Goal: Information Seeking & Learning: Check status

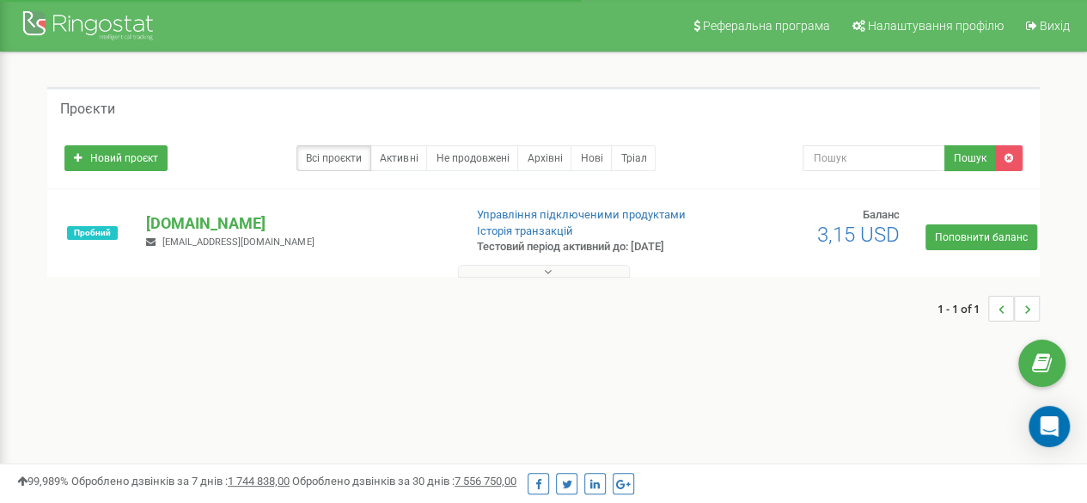
click at [178, 221] on p "[DOMAIN_NAME]" at bounding box center [297, 223] width 302 height 22
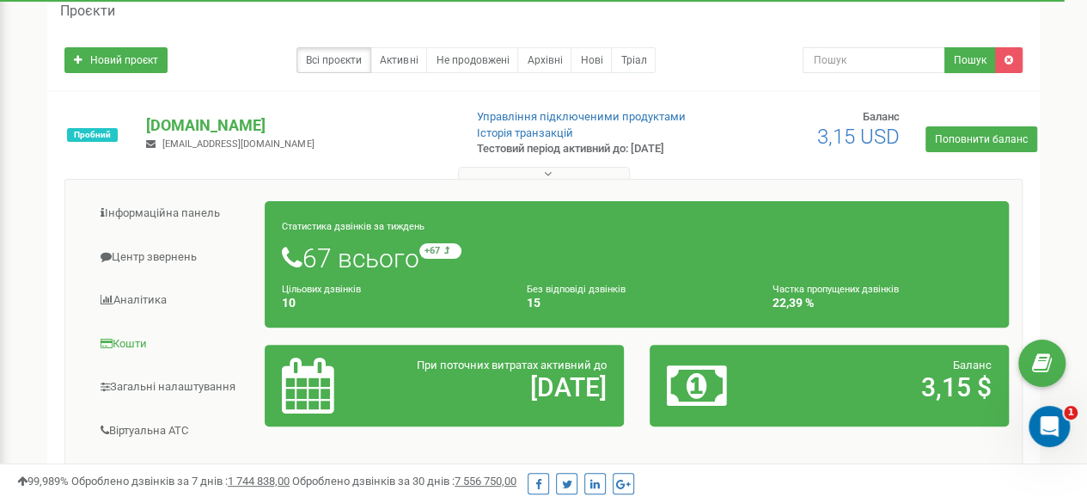
scroll to position [184, 0]
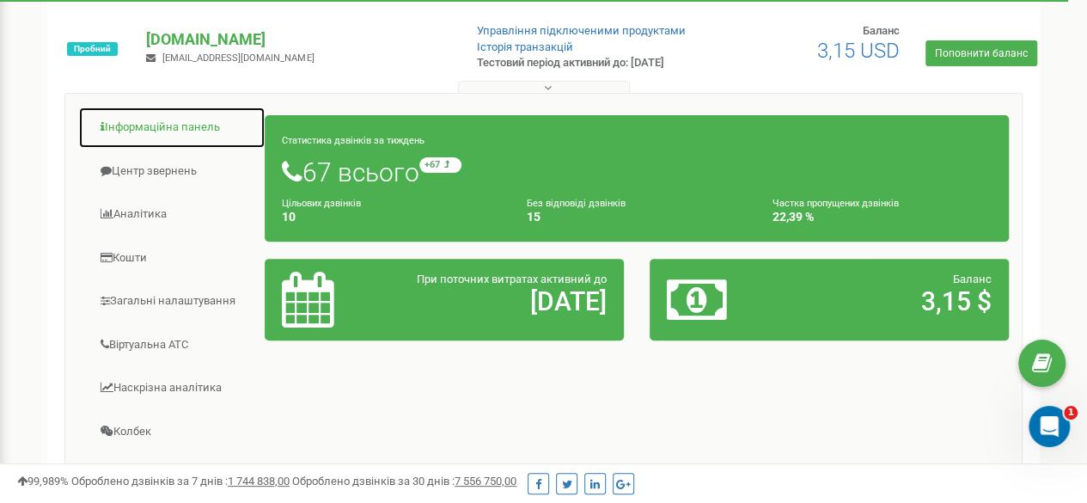
click at [175, 131] on link "Інформаційна панель" at bounding box center [171, 128] width 187 height 42
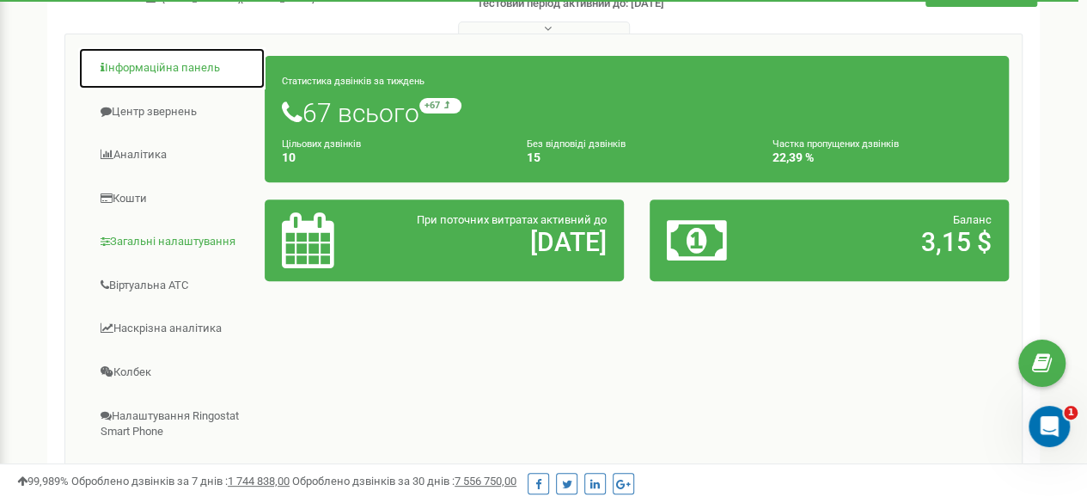
scroll to position [270, 0]
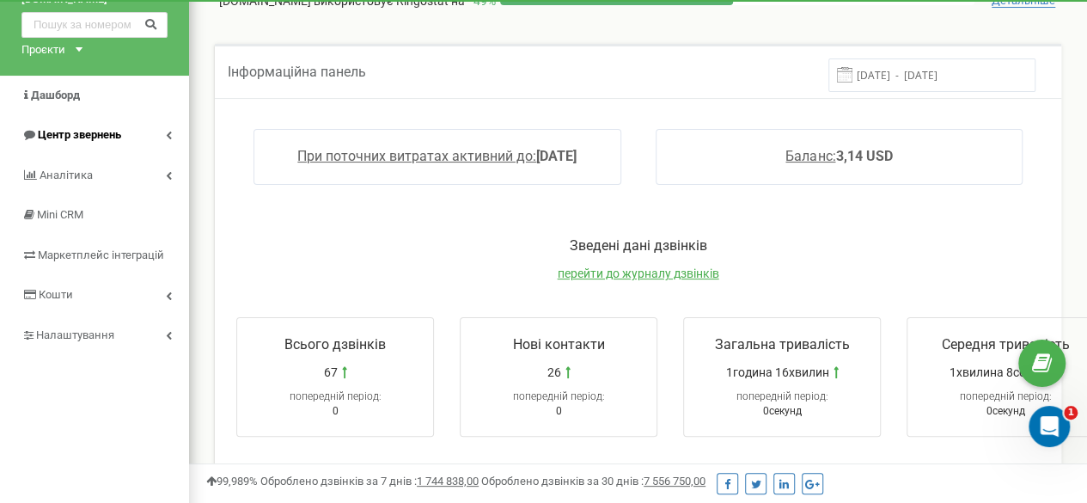
scroll to position [86, 0]
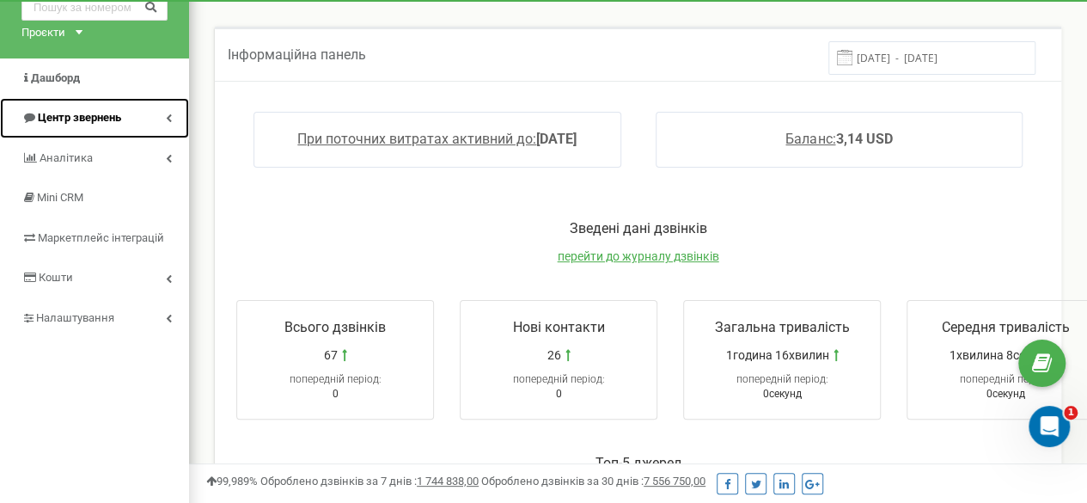
click at [160, 116] on link "Центр звернень" at bounding box center [94, 118] width 189 height 40
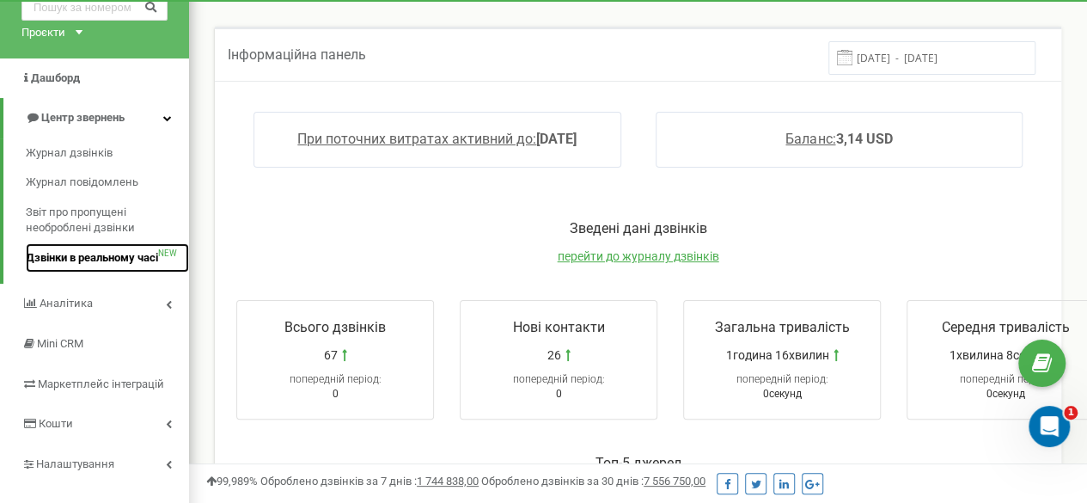
click at [107, 262] on span "Дзвінки в реальному часі" at bounding box center [92, 258] width 132 height 16
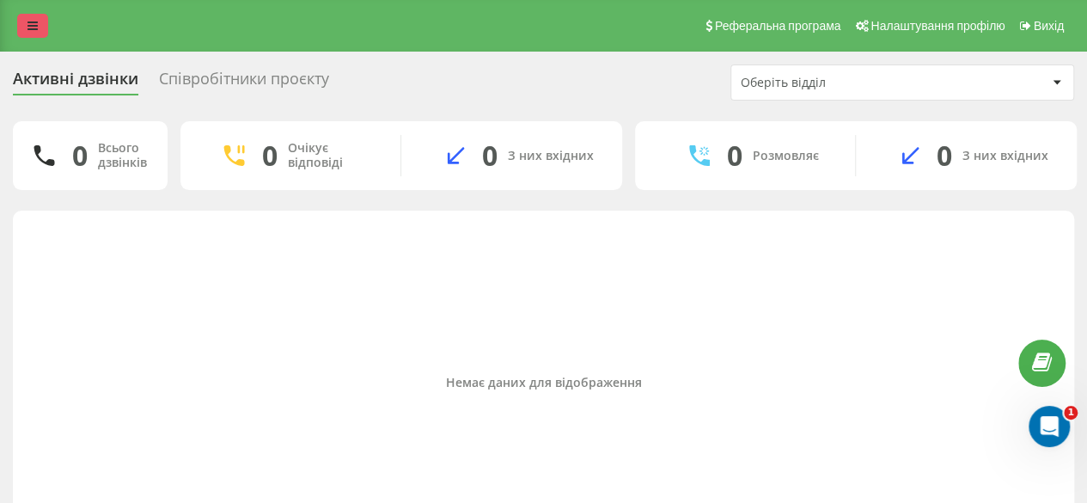
click at [39, 28] on link at bounding box center [32, 26] width 31 height 24
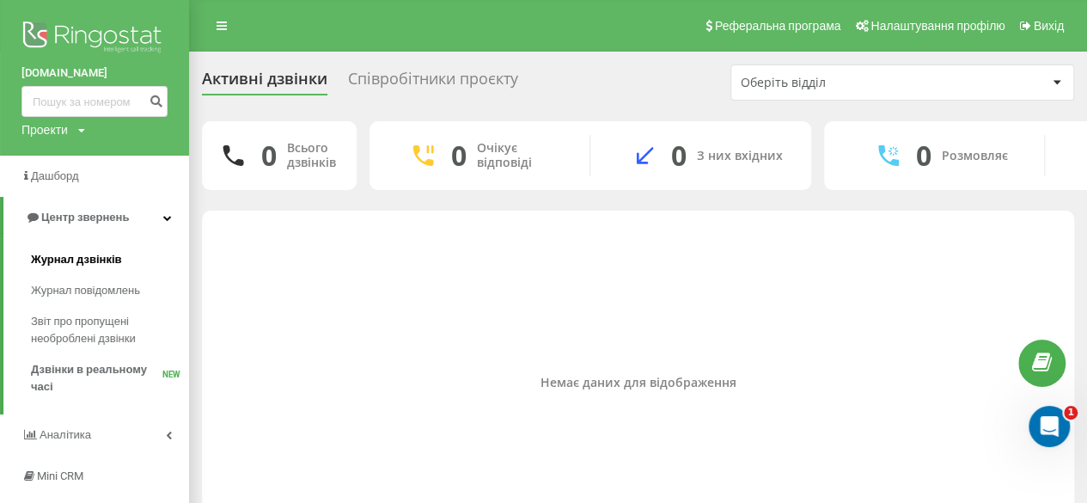
click at [98, 256] on span "Журнал дзвінків" at bounding box center [76, 259] width 91 height 17
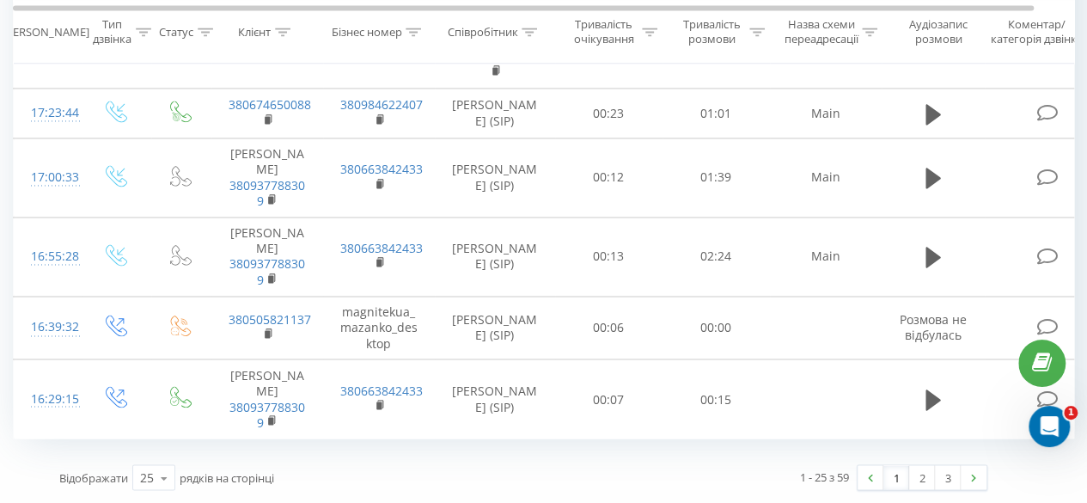
scroll to position [1440, 0]
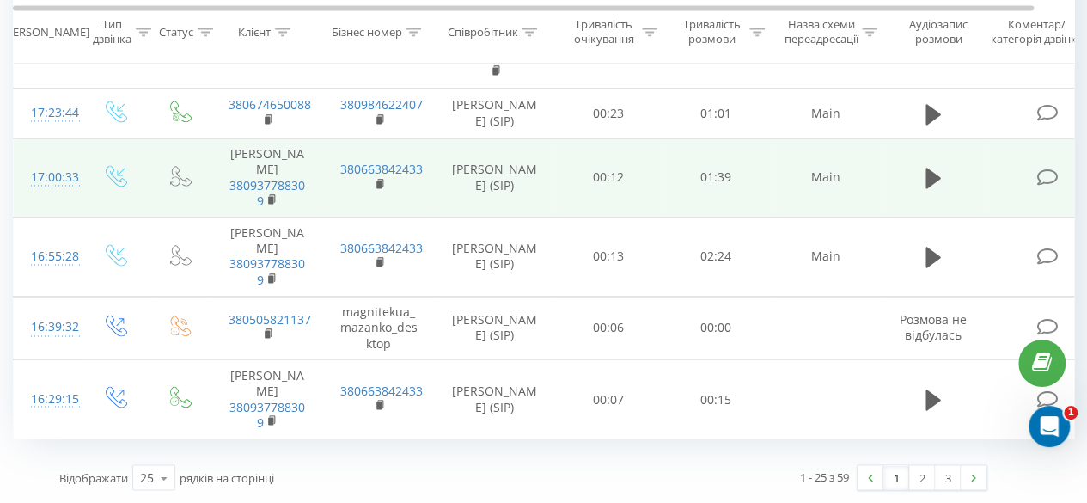
click at [174, 184] on icon at bounding box center [180, 175] width 21 height 21
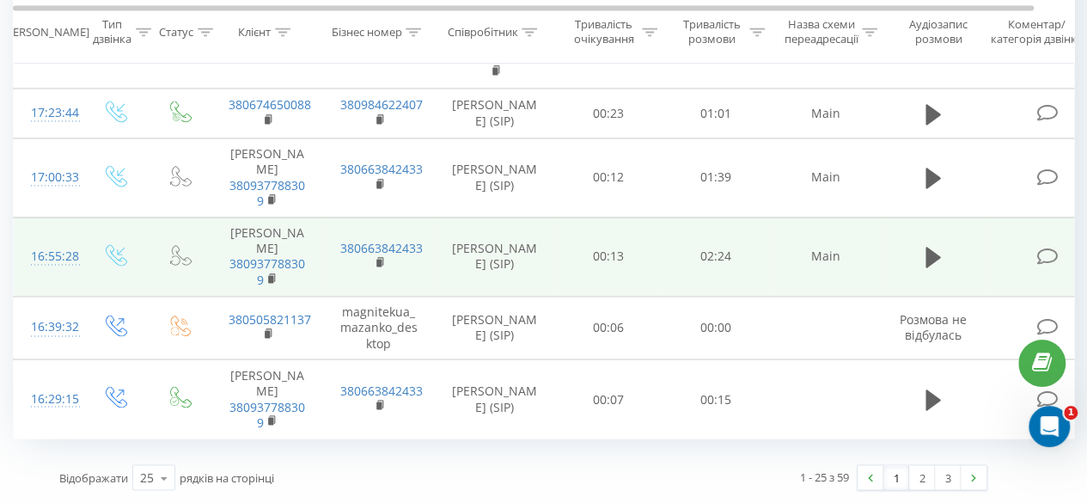
click at [179, 259] on icon at bounding box center [175, 259] width 10 height 9
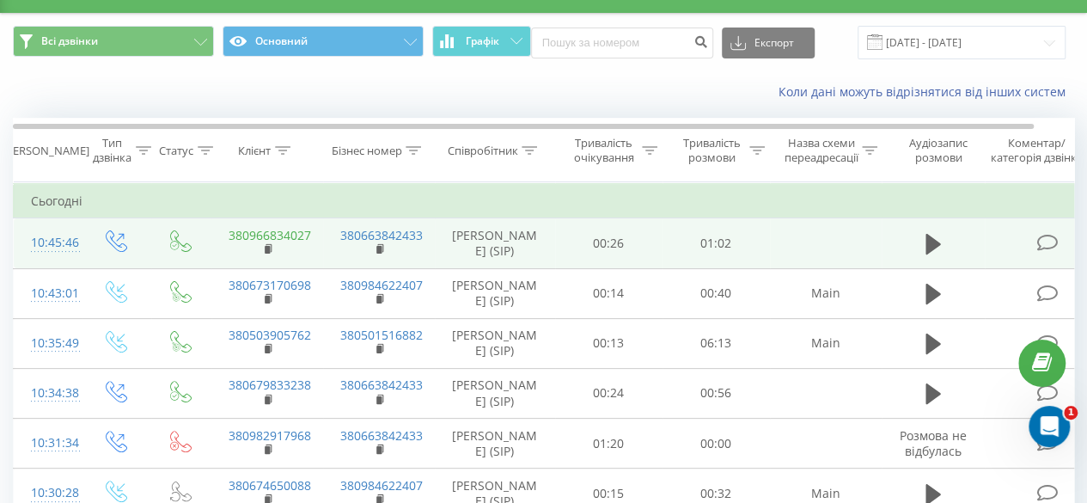
scroll to position [0, 0]
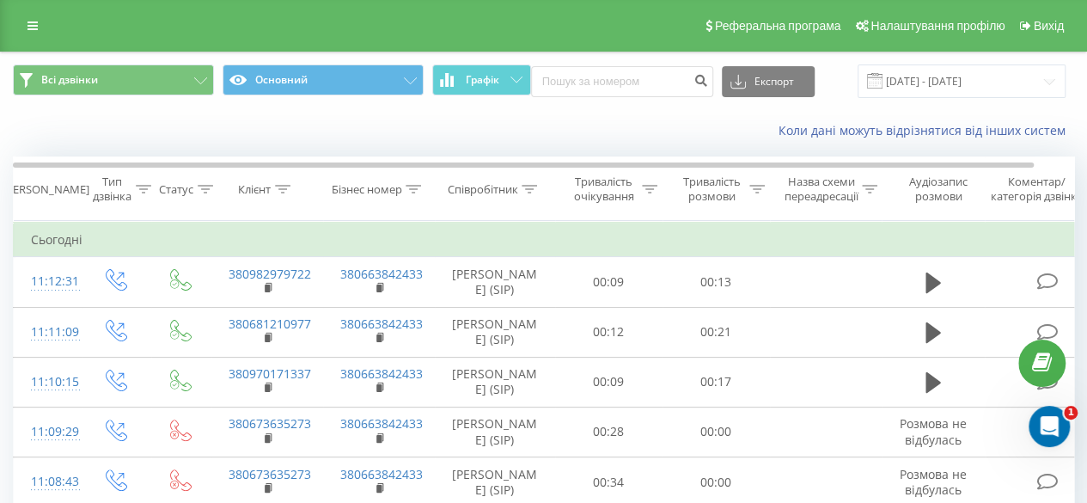
click at [204, 191] on icon at bounding box center [205, 189] width 15 height 9
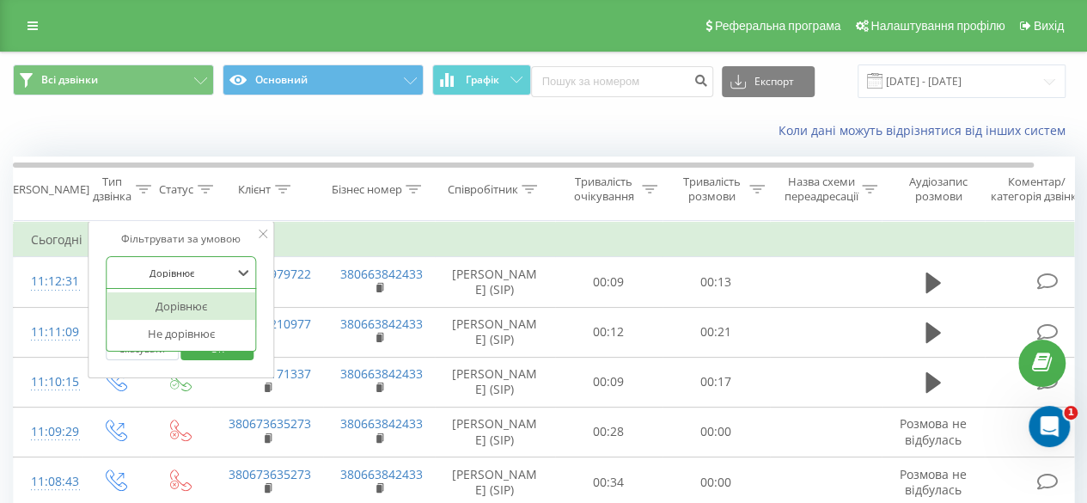
click at [220, 275] on div at bounding box center [172, 273] width 122 height 16
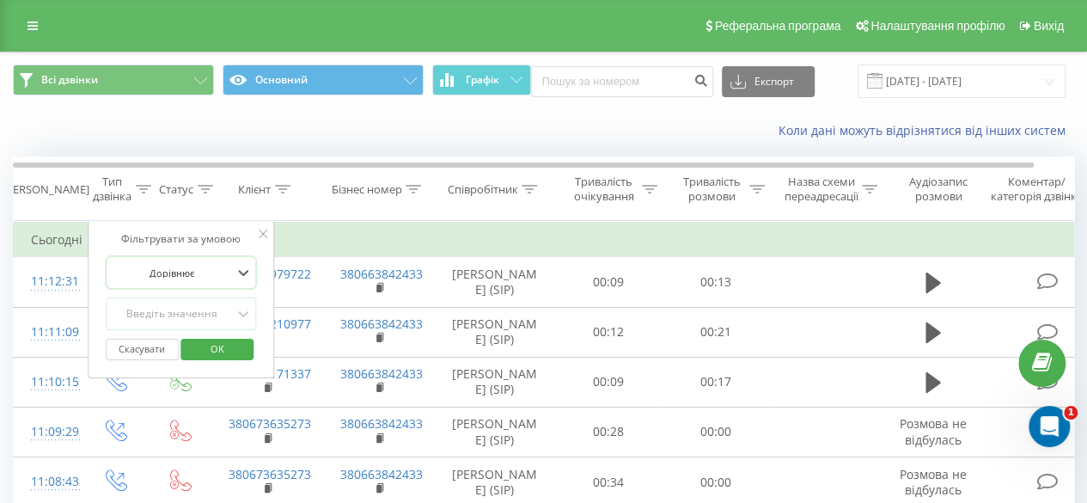
click at [220, 275] on div at bounding box center [172, 273] width 122 height 16
click at [204, 324] on div "Введіть значення" at bounding box center [181, 313] width 151 height 33
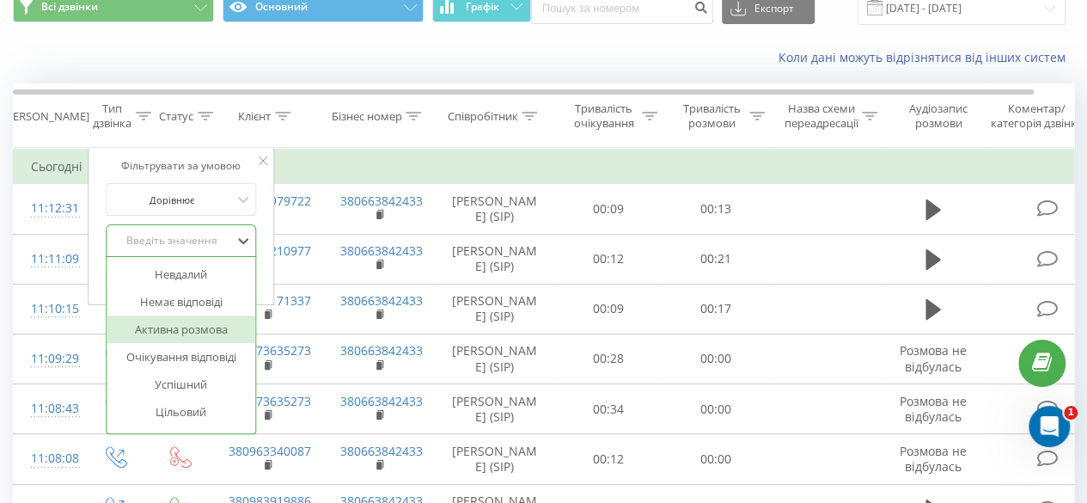
scroll to position [83, 0]
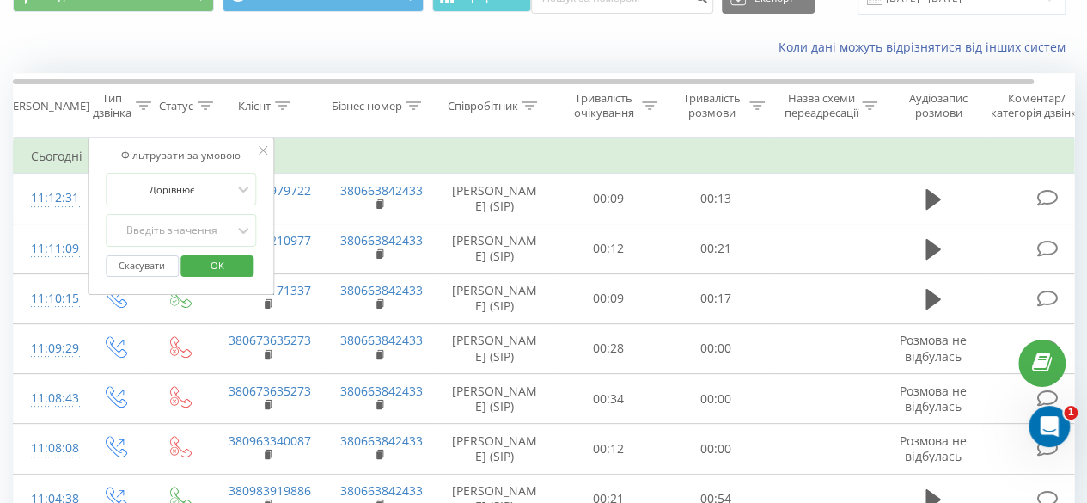
click at [452, 142] on td "Сьогодні" at bounding box center [564, 156] width 1100 height 34
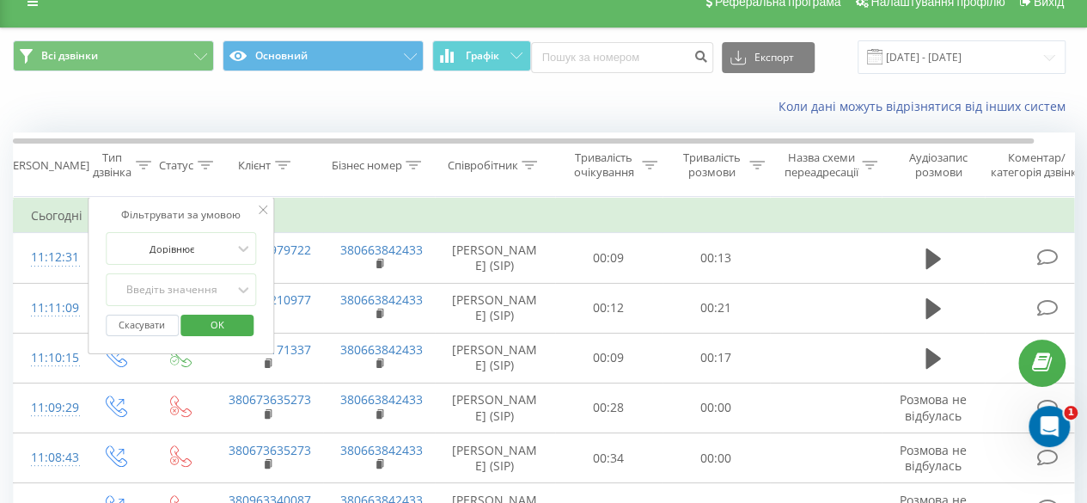
scroll to position [0, 0]
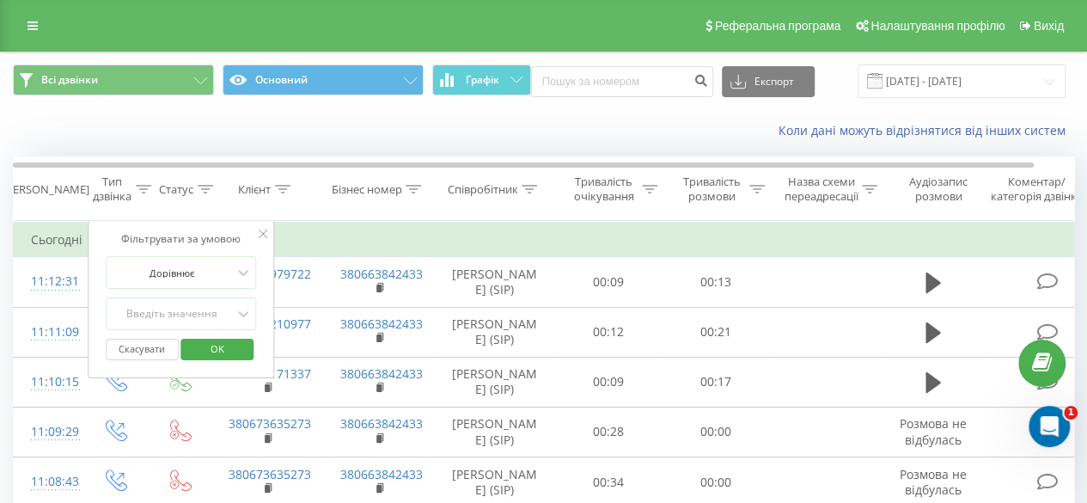
click at [507, 124] on div "Коли дані можуть відрізнятися вiд інших систем" at bounding box center [747, 130] width 678 height 17
click at [260, 235] on icon at bounding box center [263, 233] width 9 height 9
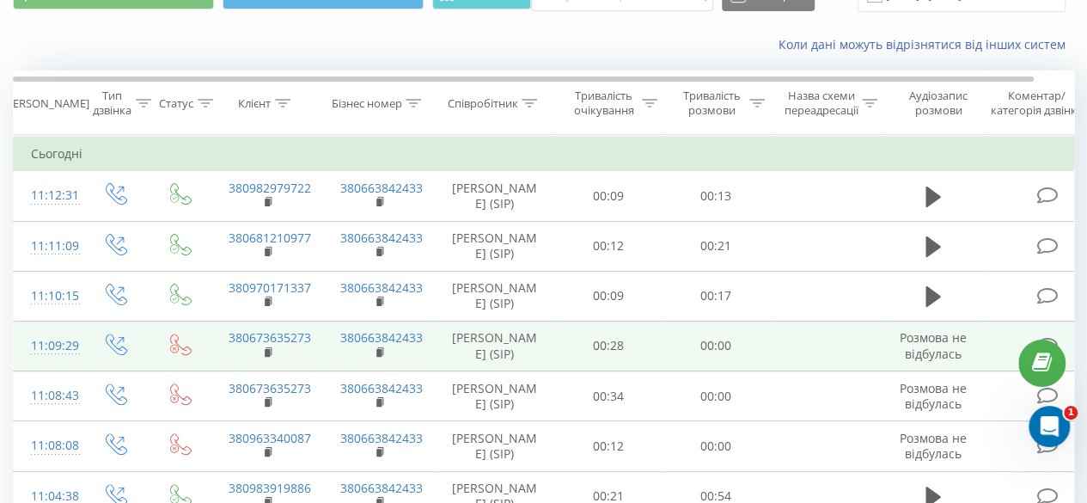
scroll to position [19, 0]
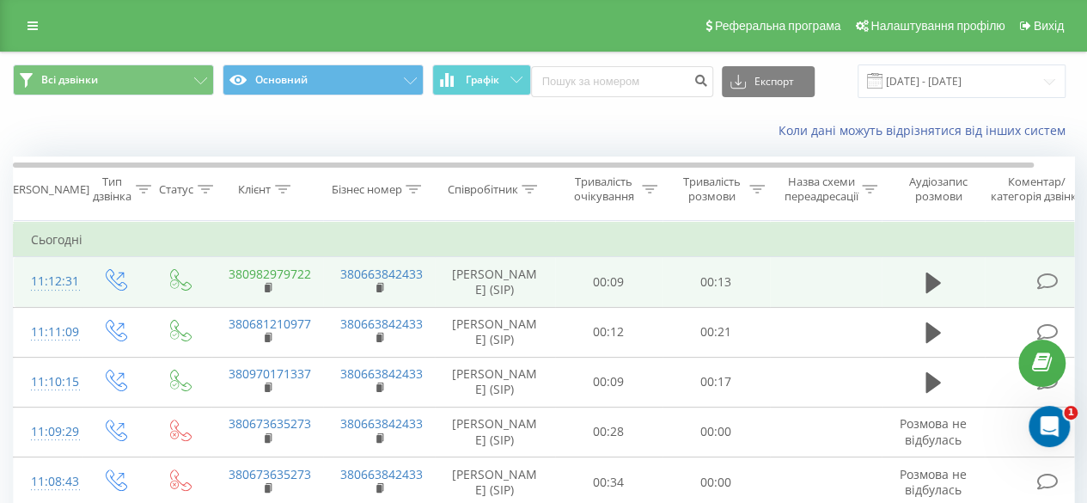
scroll to position [86, 0]
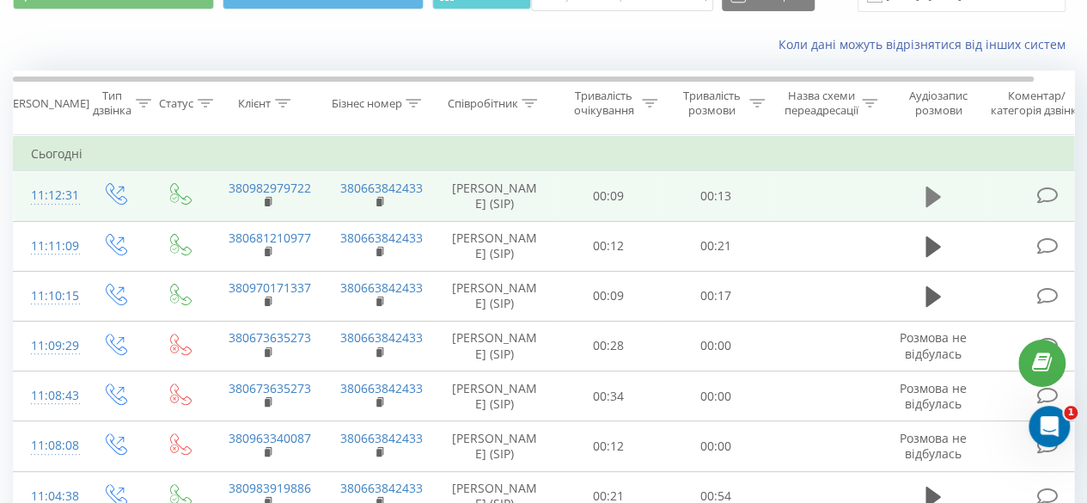
click at [929, 206] on icon at bounding box center [932, 196] width 15 height 21
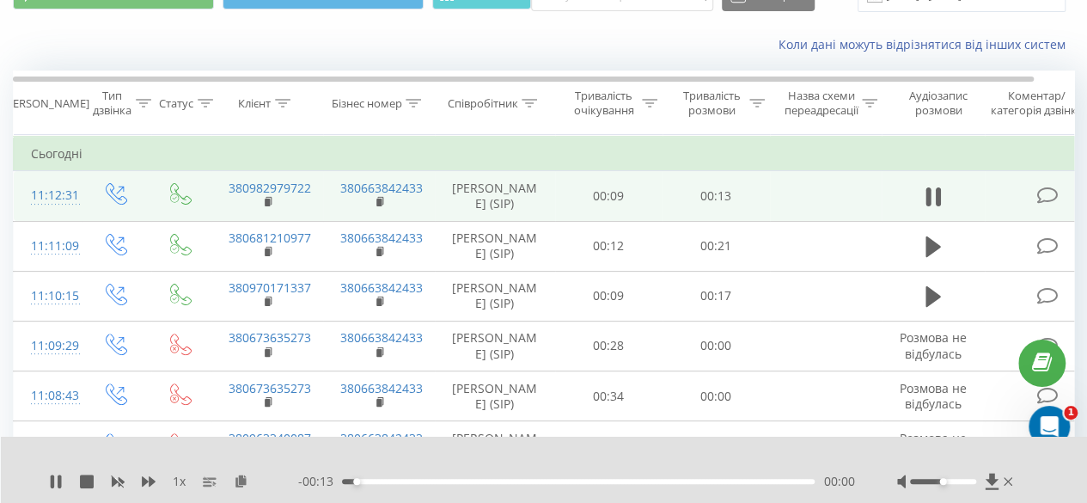
click at [392, 480] on div "00:00" at bounding box center [578, 481] width 473 height 5
drag, startPoint x: 493, startPoint y: 480, endPoint x: 519, endPoint y: 479, distance: 25.8
click at [494, 480] on div "00:02" at bounding box center [578, 481] width 473 height 5
click at [582, 481] on div "00:06" at bounding box center [578, 481] width 473 height 5
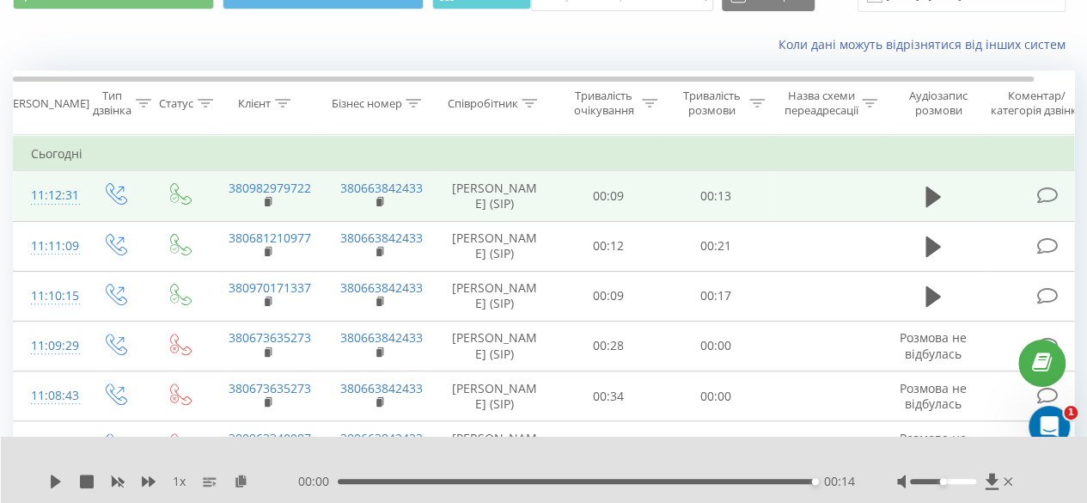
drag, startPoint x: 265, startPoint y: 210, endPoint x: 258, endPoint y: 228, distance: 18.8
click at [265, 206] on rect at bounding box center [267, 202] width 5 height 8
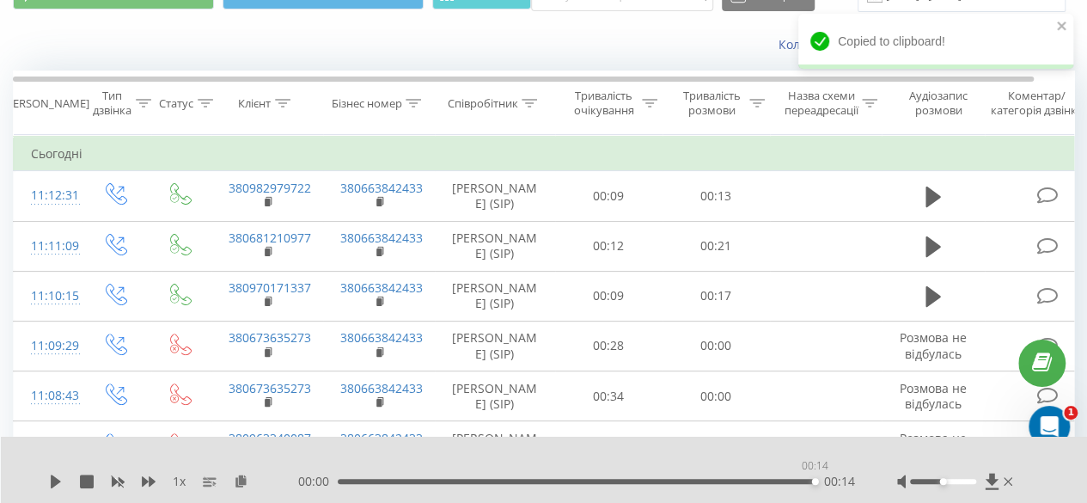
drag, startPoint x: 647, startPoint y: 480, endPoint x: 918, endPoint y: 473, distance: 271.6
click at [918, 473] on div "1 x 00:00 00:14 00:14" at bounding box center [532, 481] width 967 height 17
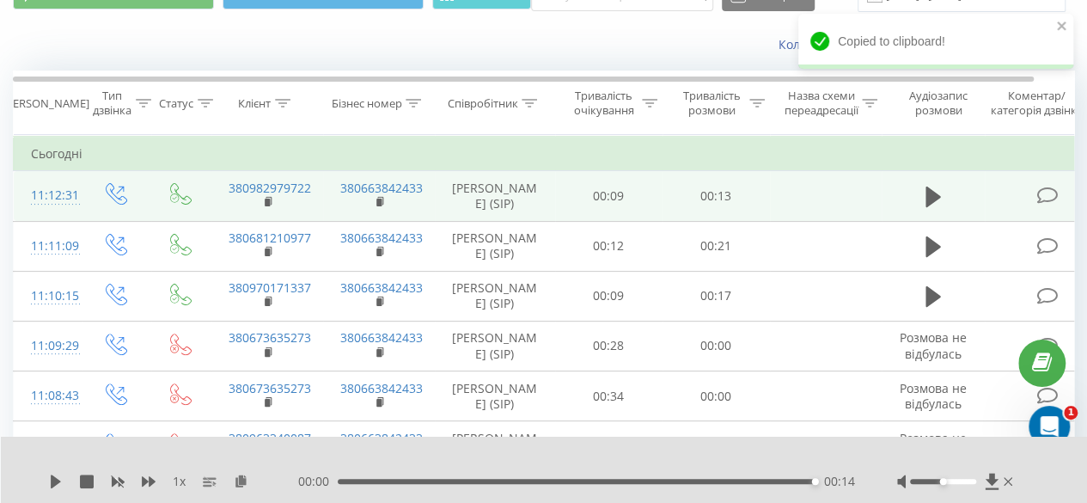
click at [847, 208] on td at bounding box center [826, 196] width 112 height 50
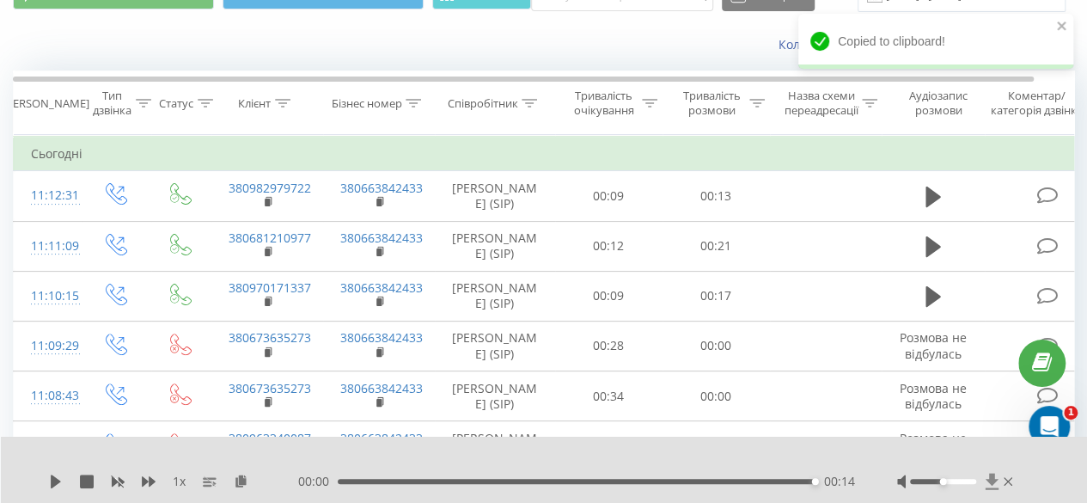
drag, startPoint x: 990, startPoint y: 483, endPoint x: 981, endPoint y: 497, distance: 16.9
click at [991, 483] on icon at bounding box center [991, 481] width 13 height 16
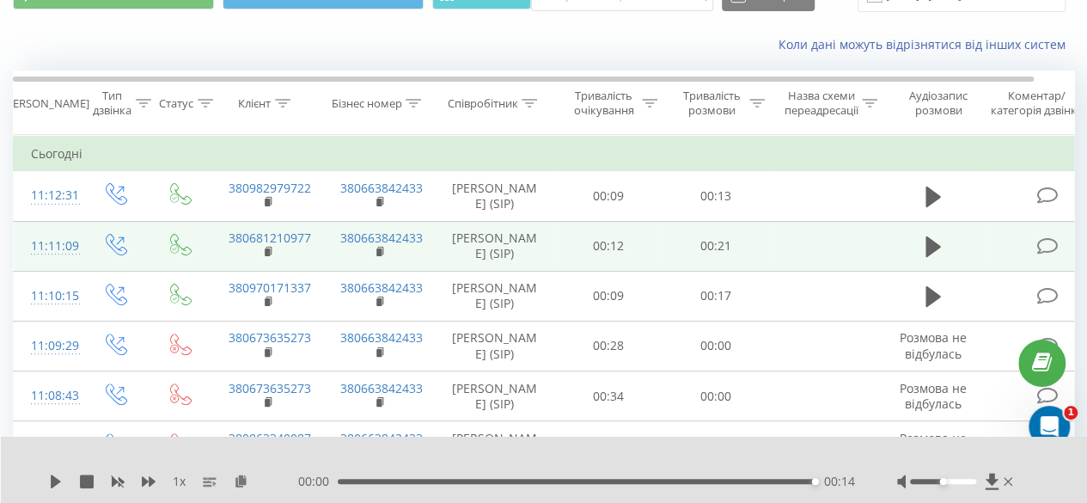
drag, startPoint x: 269, startPoint y: 207, endPoint x: 305, endPoint y: 264, distance: 67.2
click at [269, 206] on rect at bounding box center [267, 202] width 5 height 8
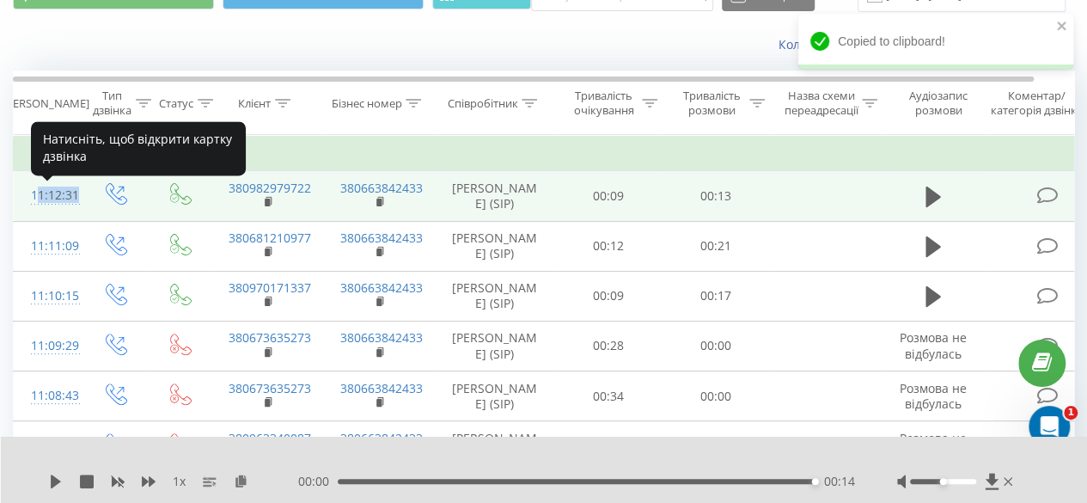
drag, startPoint x: 87, startPoint y: 205, endPoint x: 29, endPoint y: 204, distance: 57.6
click at [29, 204] on tr "11:12:31 380982979722 380663842433 Мазанько Олександр (SIP) 00:09 00:13" at bounding box center [564, 196] width 1100 height 50
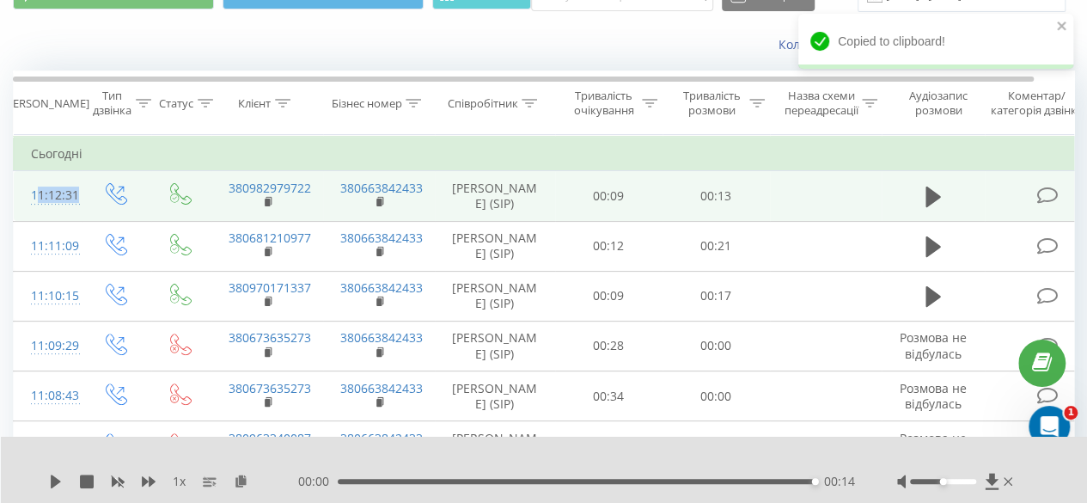
copy tr "11:12:31"
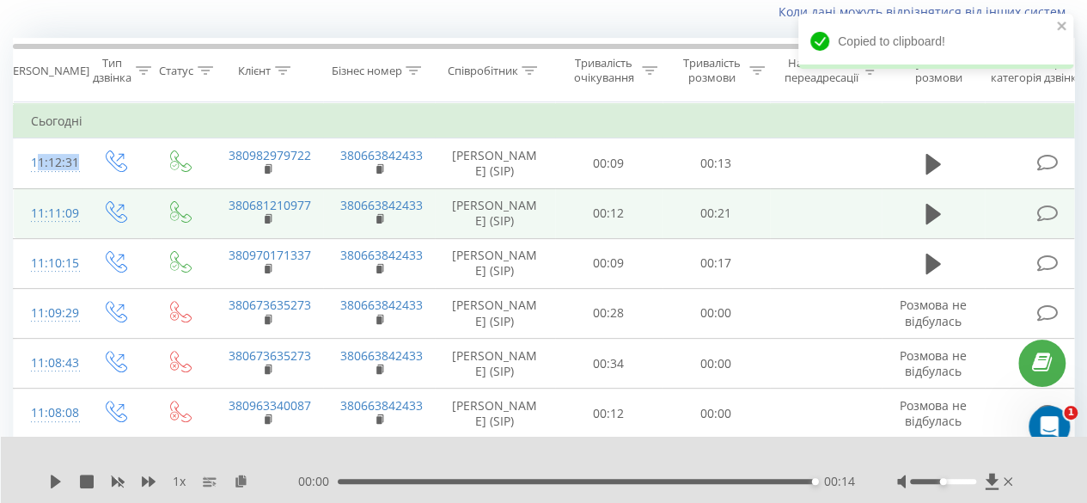
scroll to position [0, 0]
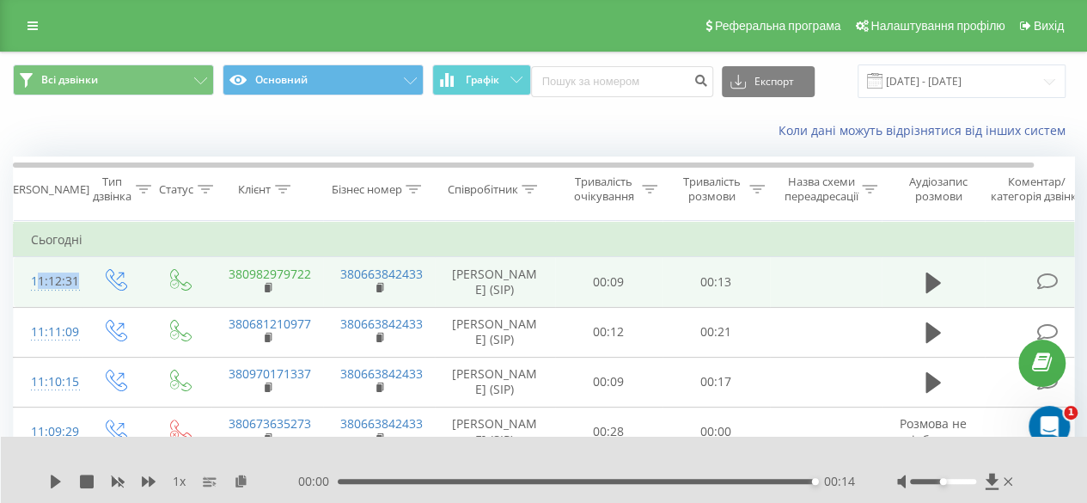
click at [271, 281] on link "380982979722" at bounding box center [270, 273] width 82 height 16
drag, startPoint x: 305, startPoint y: 277, endPoint x: 221, endPoint y: 283, distance: 84.3
click at [221, 283] on td "380982979722" at bounding box center [267, 282] width 112 height 50
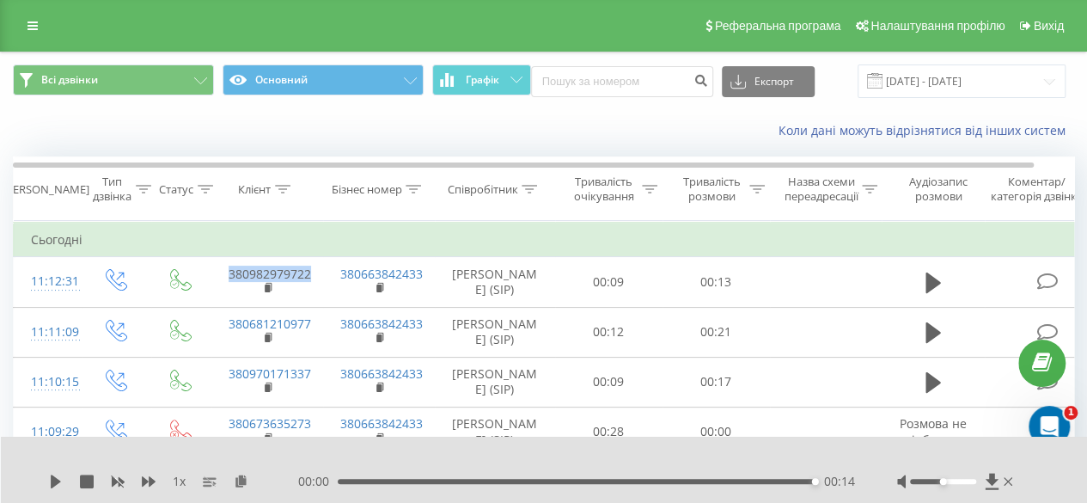
copy link "380982979722"
click at [286, 193] on div at bounding box center [282, 189] width 15 height 15
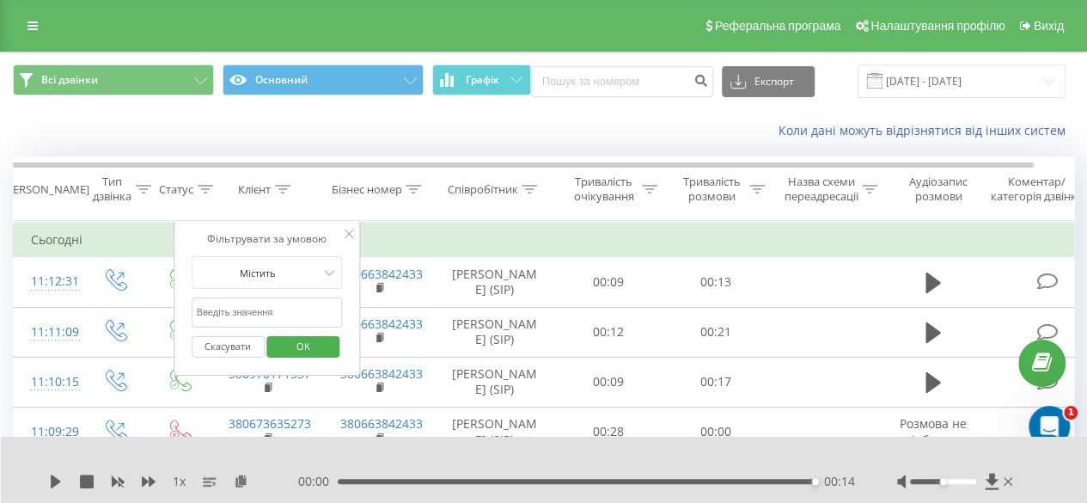
click at [278, 307] on input "text" at bounding box center [267, 312] width 151 height 30
paste input "380982979722"
type input "380982979722"
click at [313, 343] on span "OK" at bounding box center [303, 345] width 48 height 27
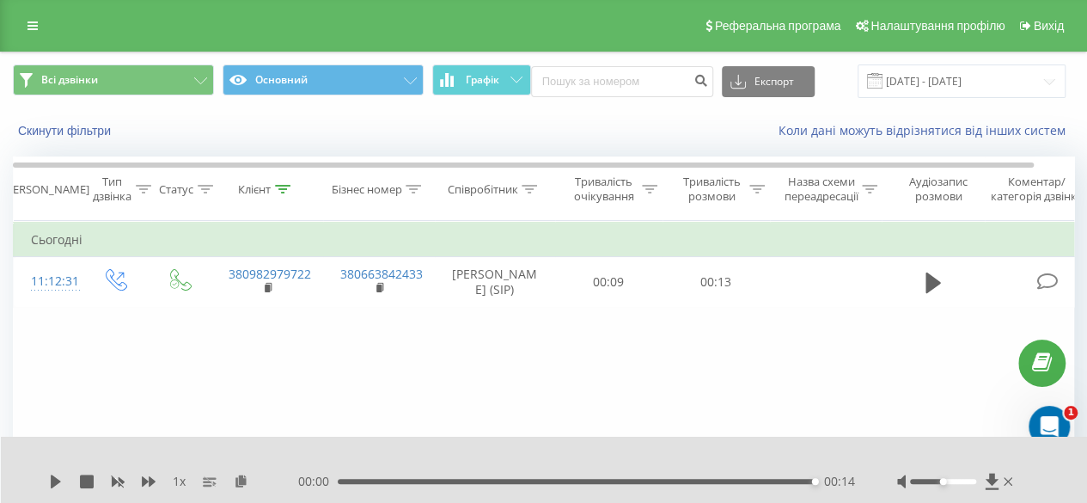
click at [282, 183] on div at bounding box center [282, 189] width 15 height 15
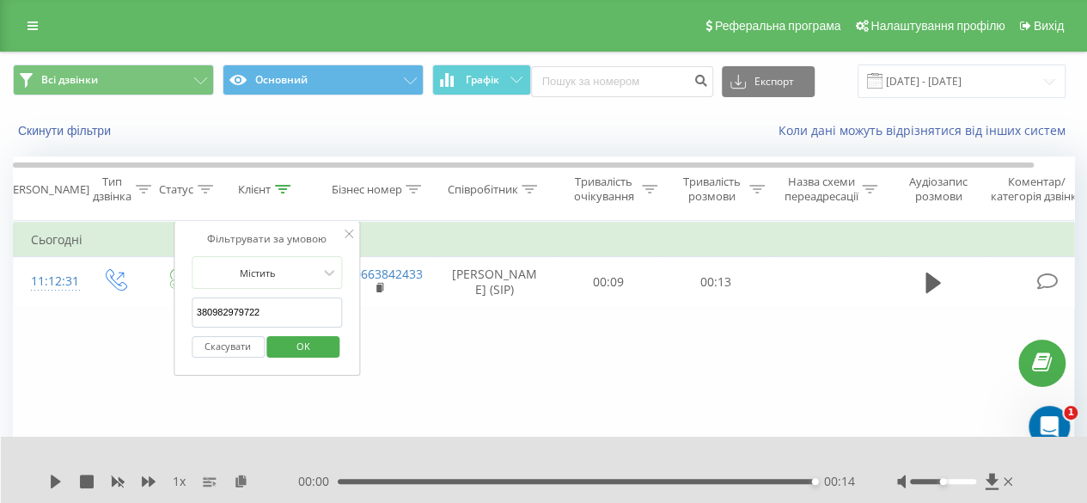
click at [273, 313] on input "380982979722" at bounding box center [267, 312] width 151 height 30
click at [275, 313] on input "380982979722" at bounding box center [267, 312] width 151 height 30
click at [277, 312] on input "380982979722" at bounding box center [267, 312] width 151 height 30
click at [286, 345] on span "OK" at bounding box center [303, 345] width 48 height 27
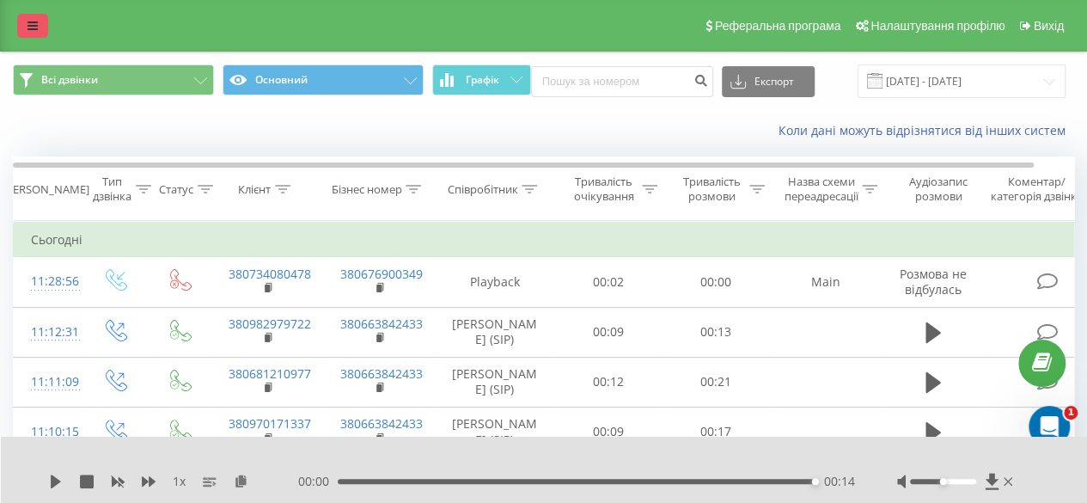
click at [36, 25] on icon at bounding box center [32, 26] width 10 height 12
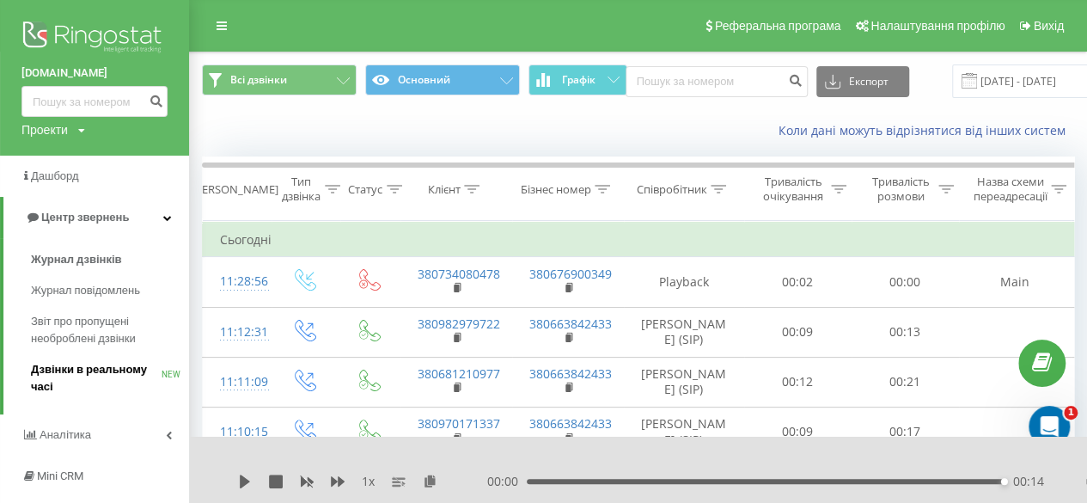
click at [104, 379] on span "Дзвінки в реальному часі" at bounding box center [96, 378] width 131 height 34
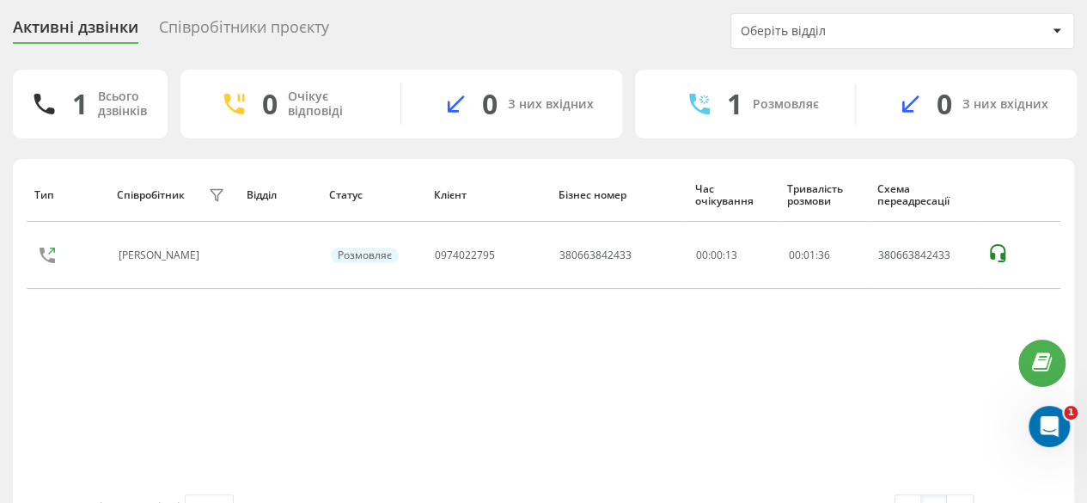
scroll to position [12, 0]
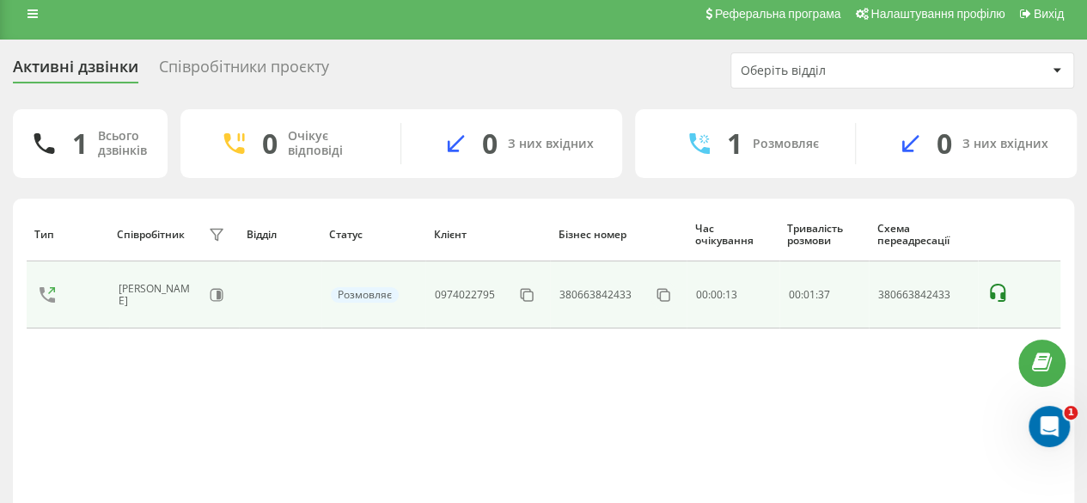
click at [998, 295] on icon at bounding box center [997, 293] width 21 height 21
click at [993, 290] on icon at bounding box center [997, 293] width 21 height 21
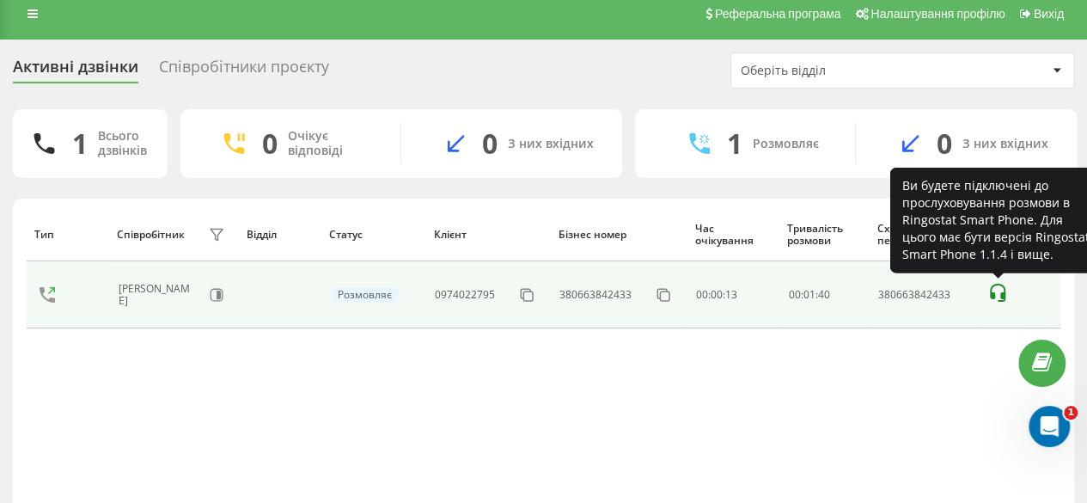
click at [994, 290] on icon at bounding box center [997, 293] width 21 height 21
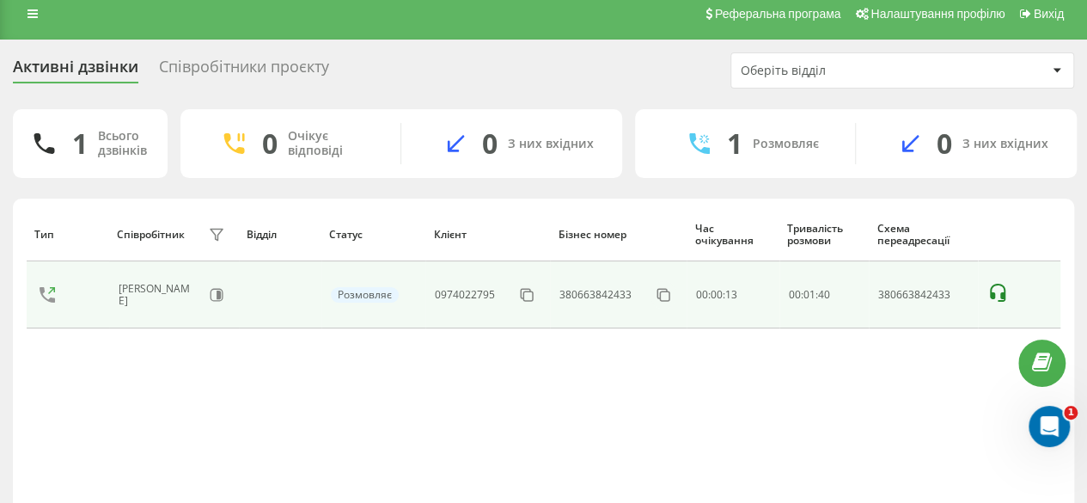
click at [994, 290] on icon at bounding box center [997, 293] width 21 height 21
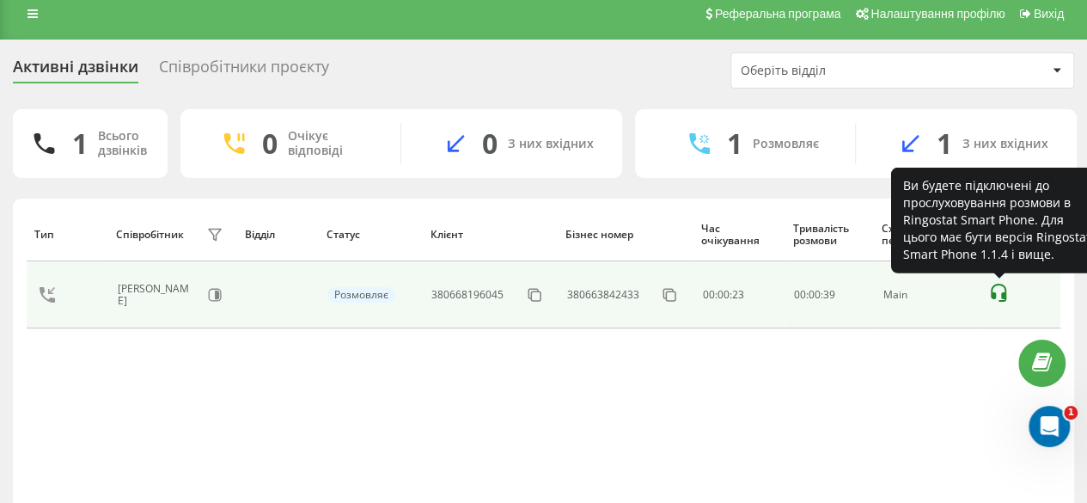
click at [997, 292] on icon at bounding box center [998, 293] width 21 height 21
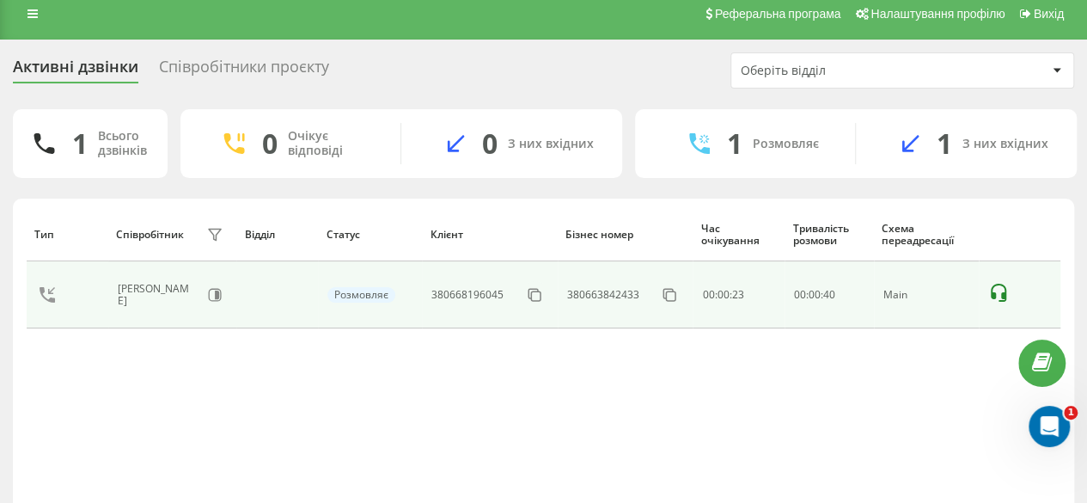
click at [993, 293] on icon at bounding box center [998, 293] width 15 height 18
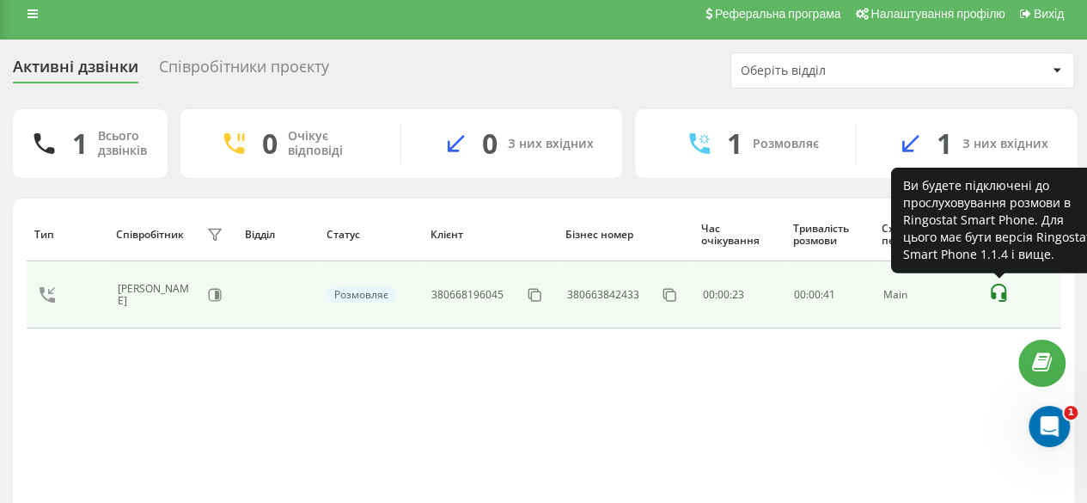
click at [998, 294] on icon at bounding box center [998, 293] width 21 height 21
